Goal: Task Accomplishment & Management: Manage account settings

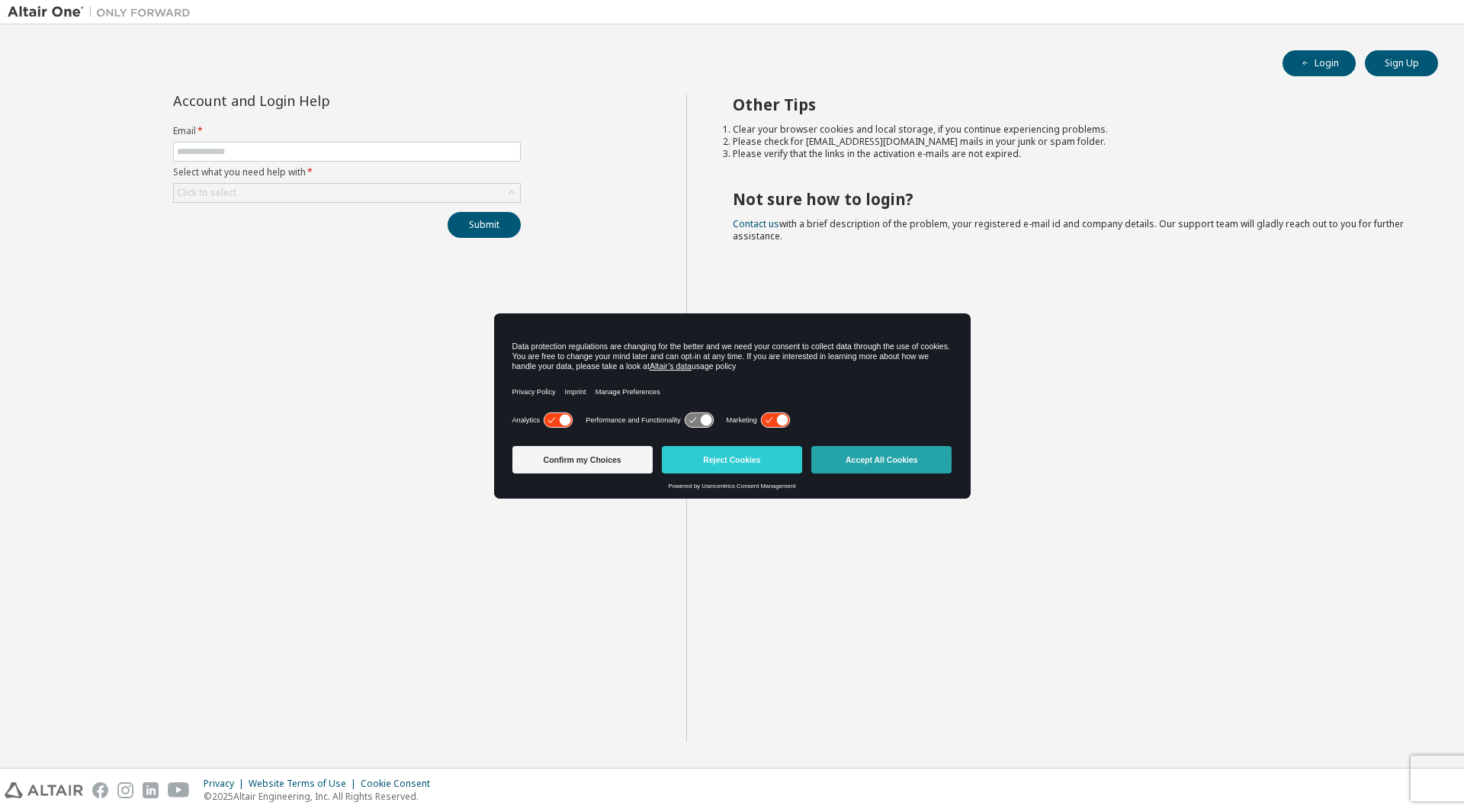
click at [889, 463] on button "Accept All Cookies" at bounding box center [881, 459] width 140 height 28
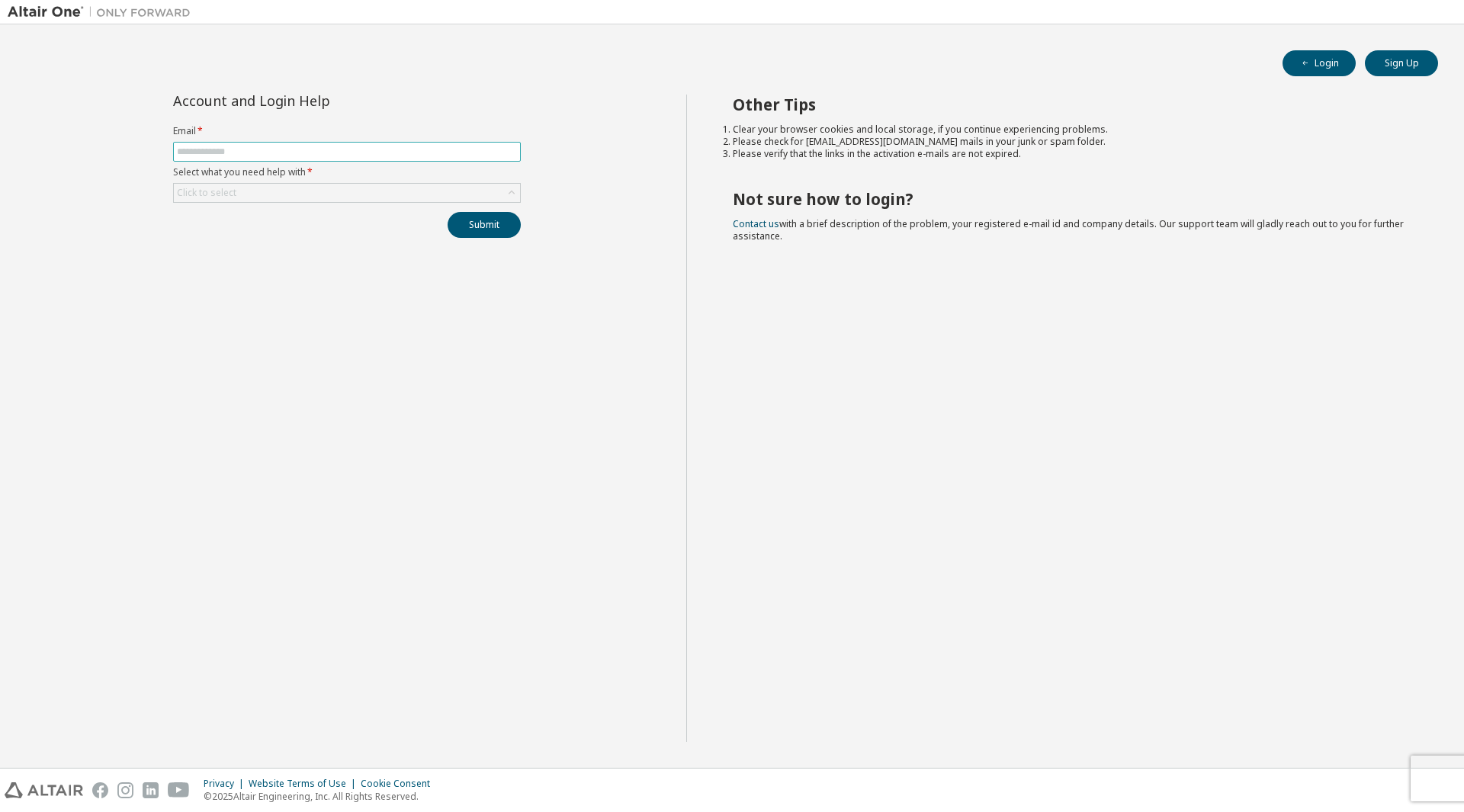
click at [229, 151] on input "text" at bounding box center [346, 152] width 340 height 12
click at [271, 149] on input "text" at bounding box center [346, 152] width 340 height 12
type input "**********"
click at [329, 193] on div "Click to select" at bounding box center [346, 193] width 346 height 18
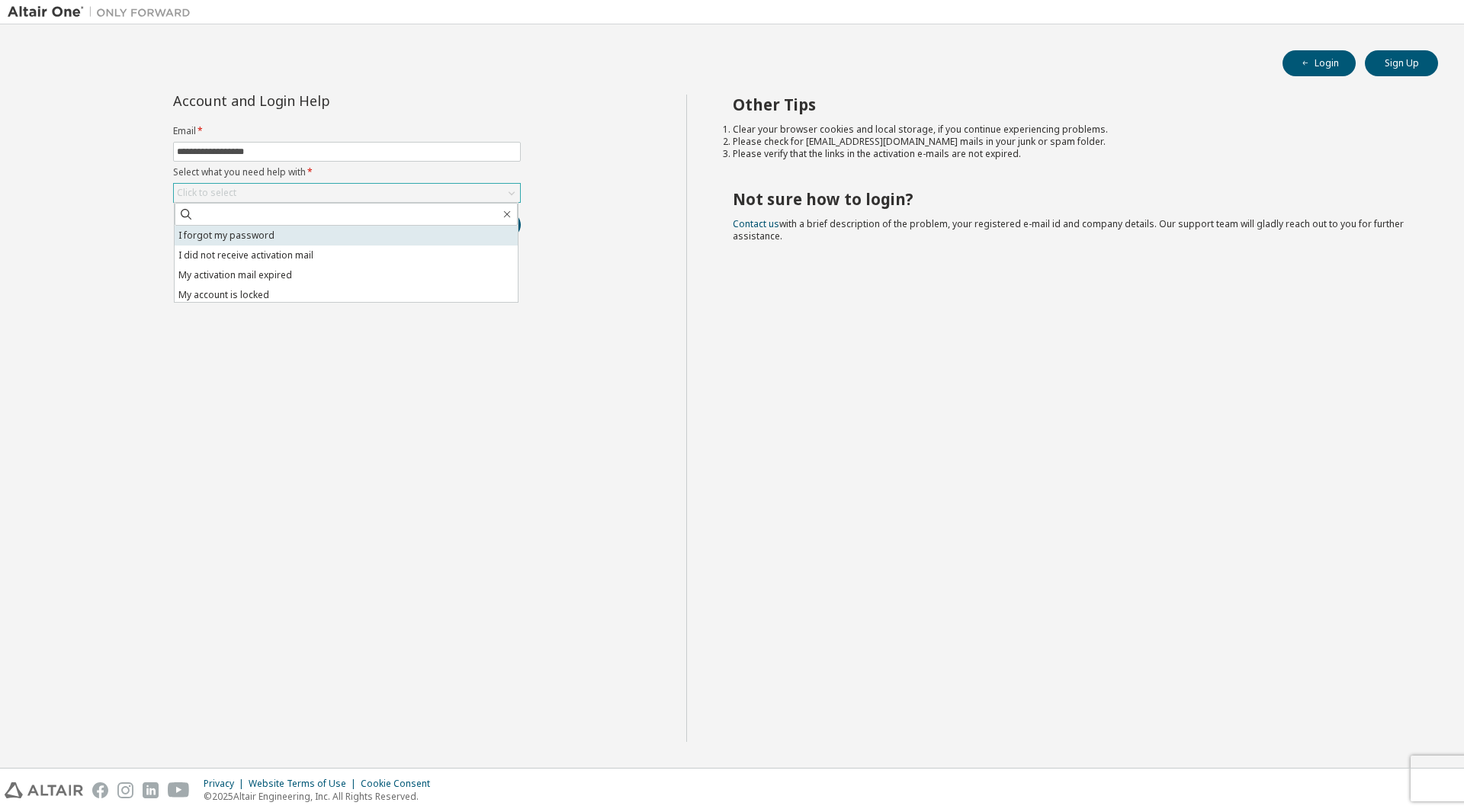
click at [279, 235] on li "I forgot my password" at bounding box center [345, 235] width 343 height 20
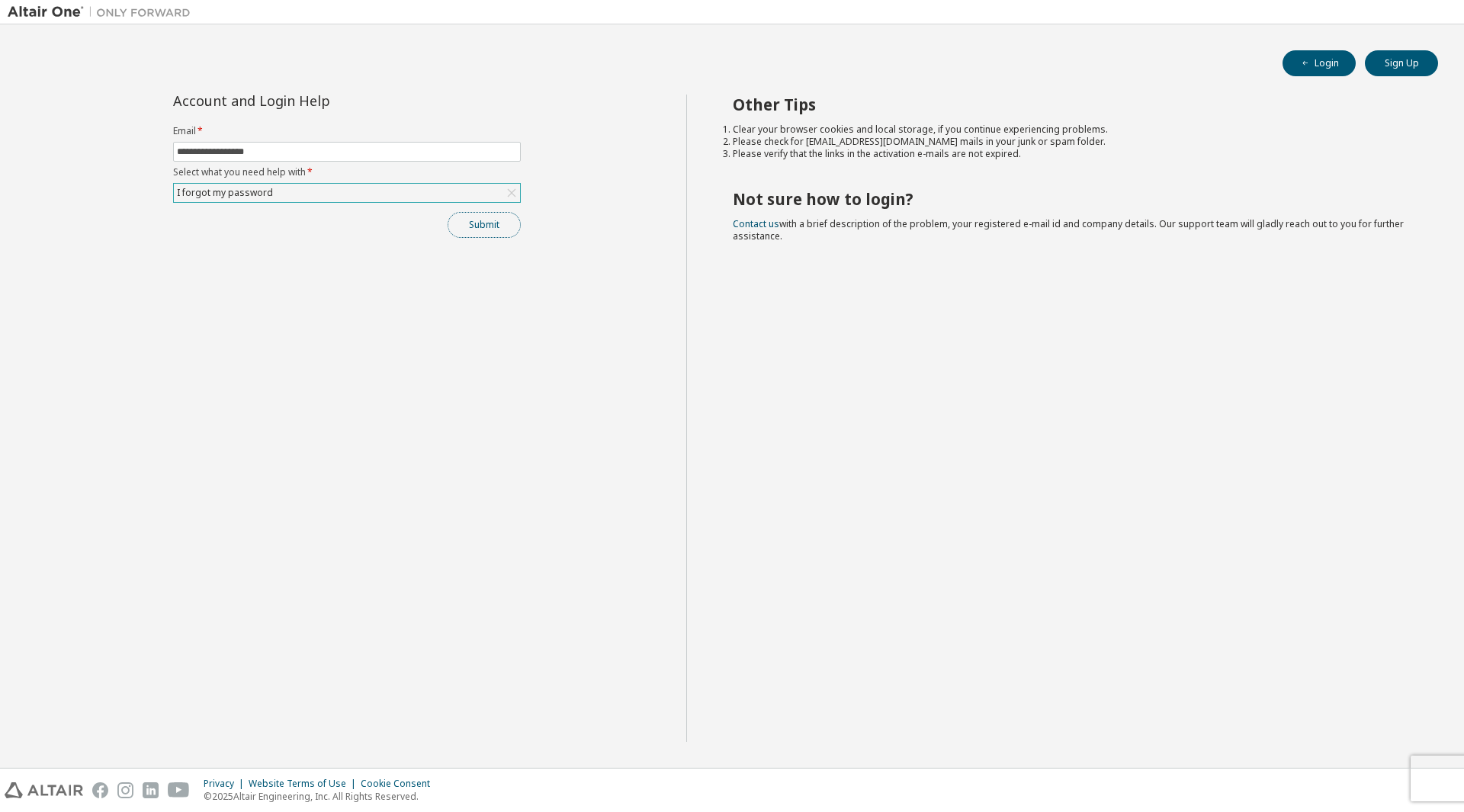
click at [498, 222] on button "Submit" at bounding box center [484, 224] width 73 height 26
click at [312, 152] on input "text" at bounding box center [346, 152] width 340 height 12
click at [752, 225] on link "Contact us" at bounding box center [756, 224] width 47 height 13
